Goal: Find specific page/section: Find specific page/section

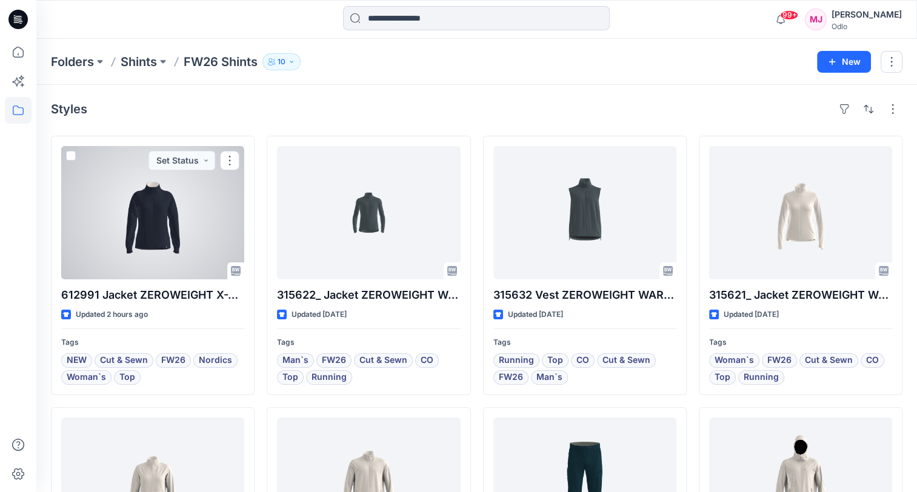
drag, startPoint x: 147, startPoint y: 224, endPoint x: 154, endPoint y: 225, distance: 7.4
click at [147, 224] on div at bounding box center [152, 212] width 183 height 133
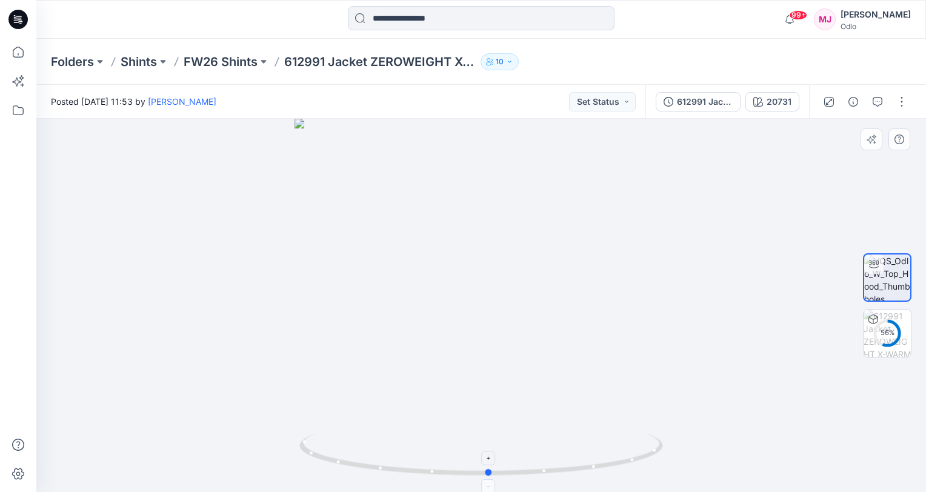
drag, startPoint x: 481, startPoint y: 470, endPoint x: 489, endPoint y: 446, distance: 25.5
click at [489, 446] on icon at bounding box center [482, 455] width 367 height 45
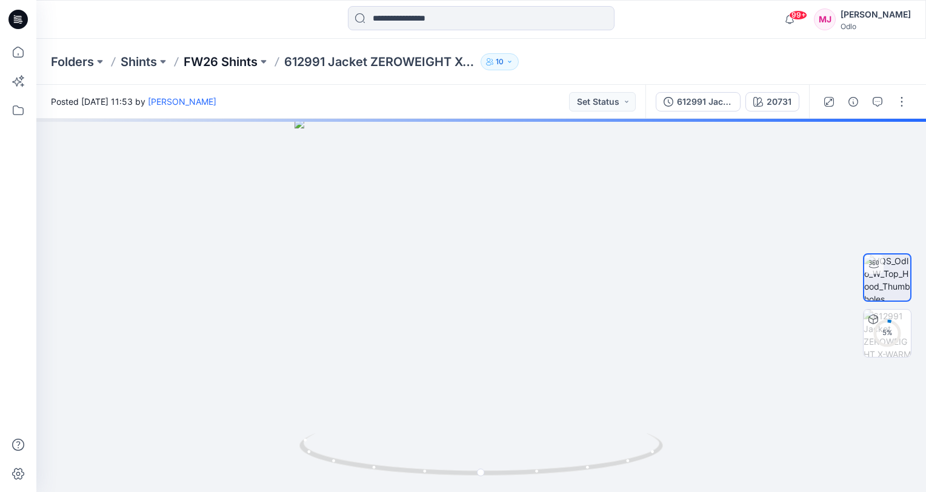
click at [241, 61] on p "FW26 Shints" at bounding box center [221, 61] width 74 height 17
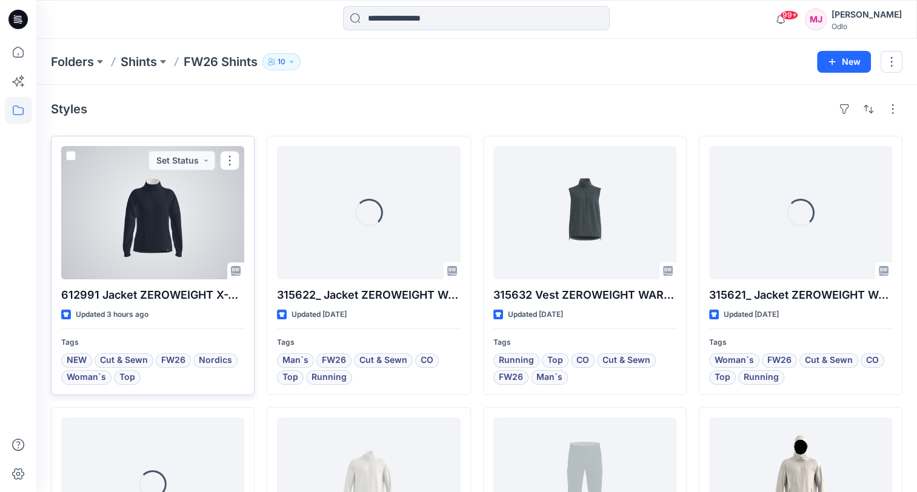
click at [141, 237] on div at bounding box center [152, 212] width 183 height 133
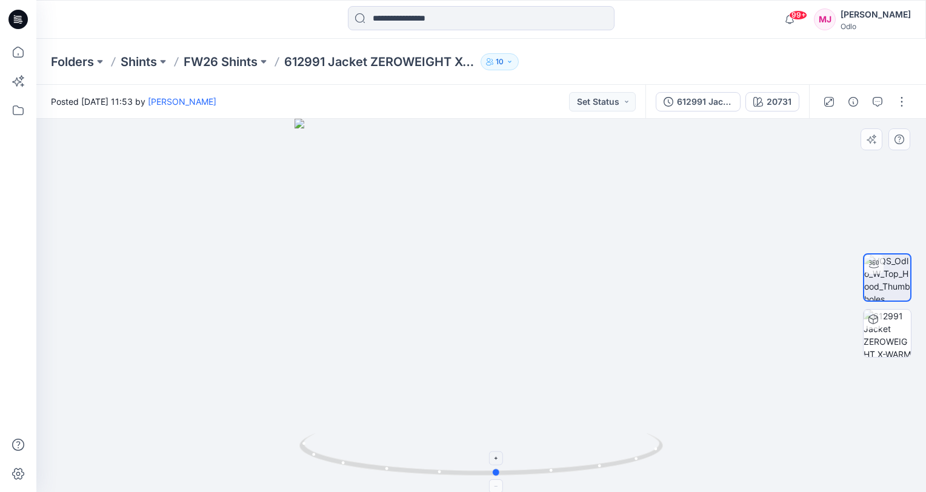
drag, startPoint x: 479, startPoint y: 474, endPoint x: 495, endPoint y: 458, distance: 23.1
click at [495, 458] on icon at bounding box center [482, 455] width 367 height 45
click at [853, 106] on icon "button" at bounding box center [853, 102] width 10 height 10
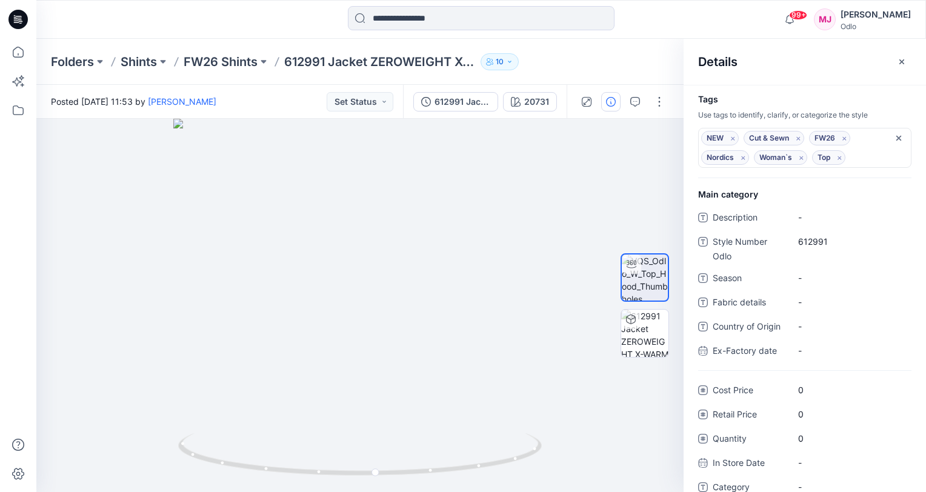
click at [215, 33] on div "99+ Notifications Your style 612991 Jacket ZEROWEIGHT X-WARM 80 YEARS_SMS_3D2 i…" at bounding box center [480, 19] width 889 height 39
click at [902, 61] on icon "button" at bounding box center [901, 61] width 5 height 5
